Goal: Task Accomplishment & Management: Manage account settings

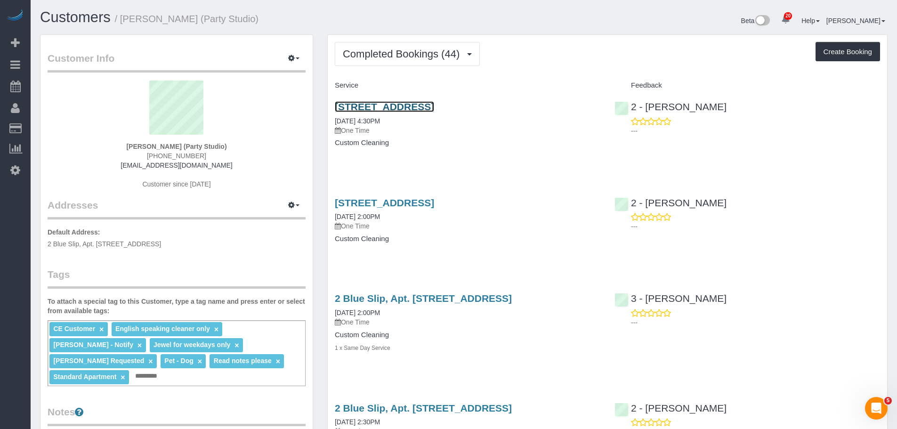
click at [434, 108] on link "[STREET_ADDRESS]" at bounding box center [384, 106] width 99 height 11
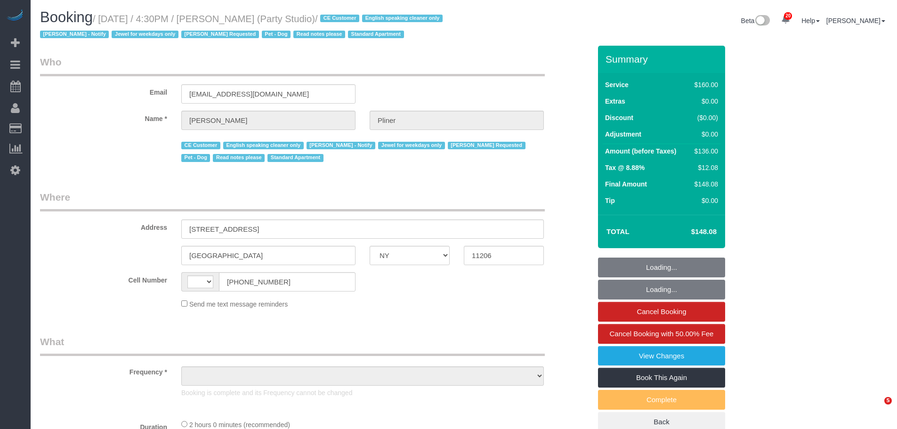
select select "NY"
select select "string:[GEOGRAPHIC_DATA]"
select select "object:837"
select select "number:89"
select select "number:90"
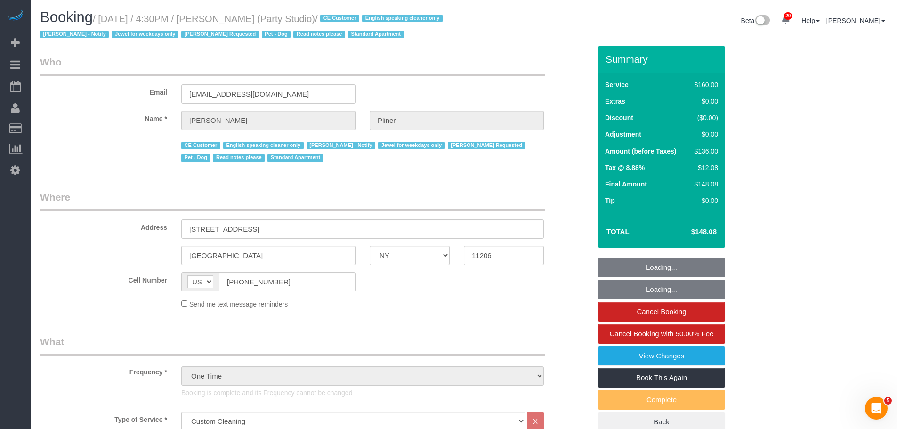
select select "number:13"
select select "number:7"
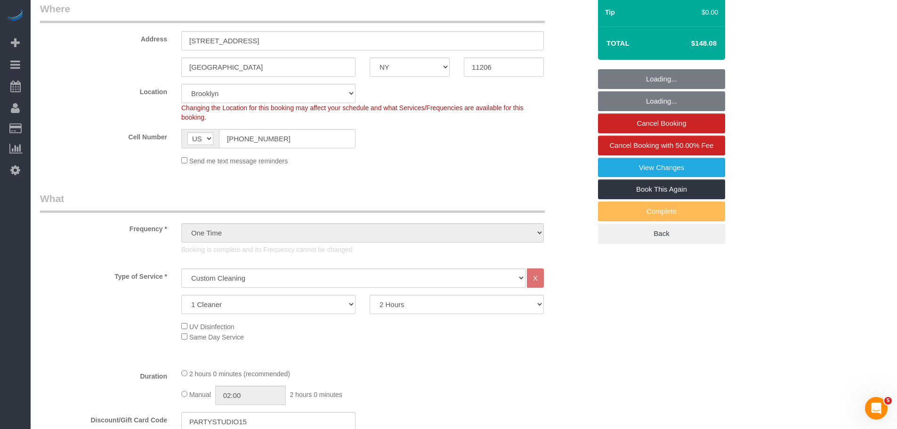
select select "string:stripe-pm_1S572p4VGloSiKo7nDSdiunk"
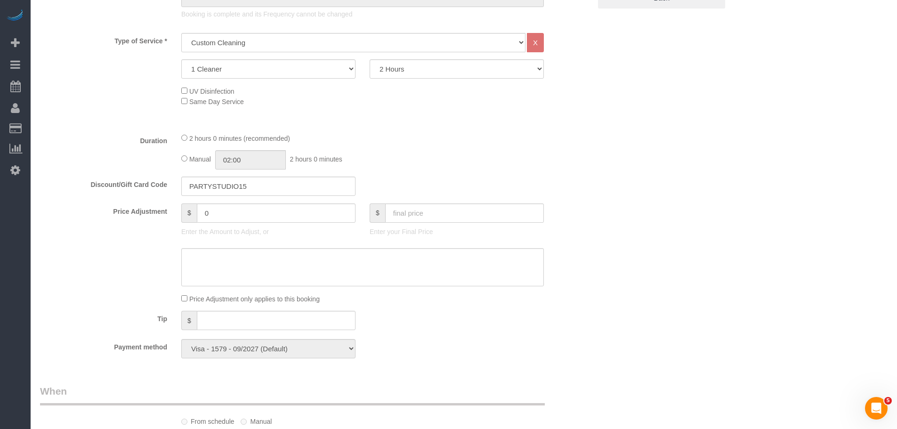
select select "object:1526"
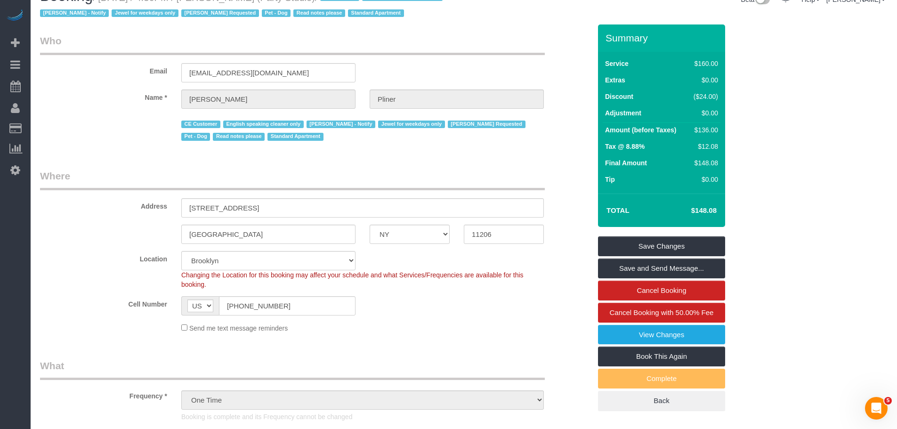
scroll to position [0, 0]
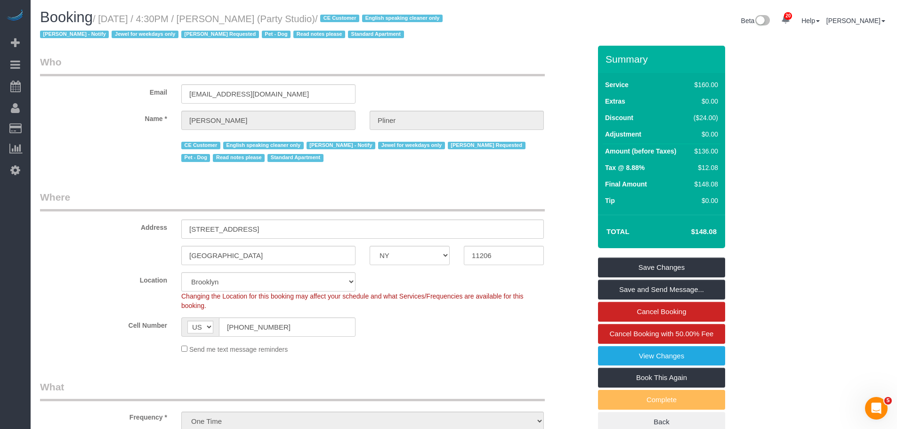
click at [493, 46] on div "Booking / [DATE] / 4:30PM / [PERSON_NAME] (Party Studio) / CE Customer English …" at bounding box center [463, 27] width 861 height 36
click at [425, 76] on legend "Who" at bounding box center [292, 65] width 505 height 21
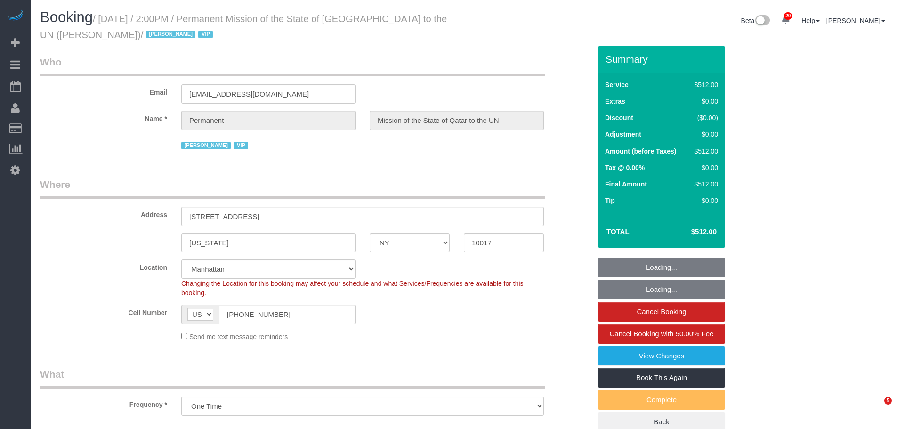
select select "NY"
select select "string:paypal"
select select "number:89"
select select "number:90"
select select "number:15"
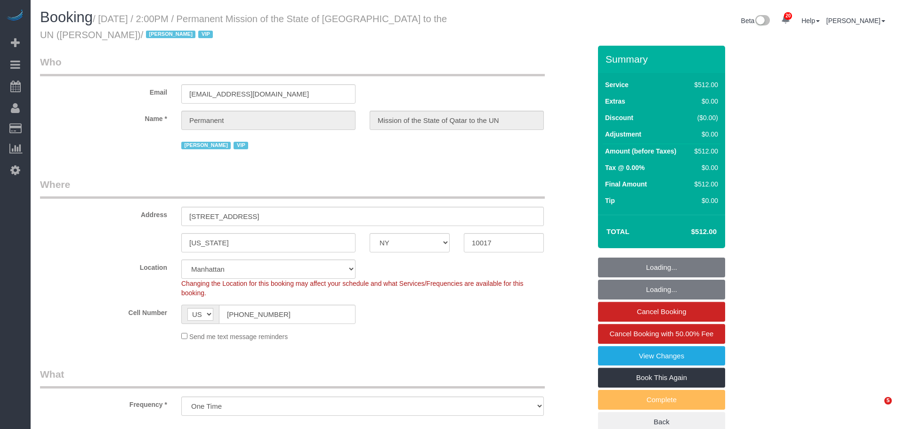
select select "number:7"
select select "object:1407"
select select "480"
select select "spot1"
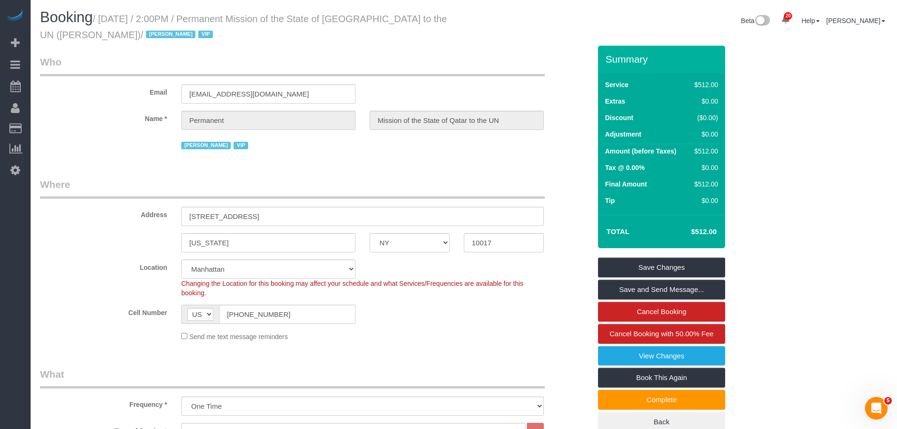
click at [517, 77] on div "Email newyork-acc@mofa.gov.qa" at bounding box center [315, 79] width 565 height 48
click at [437, 72] on legend "Who" at bounding box center [292, 65] width 505 height 21
click at [460, 73] on legend "Who" at bounding box center [292, 65] width 505 height 21
